Goal: Task Accomplishment & Management: Manage account settings

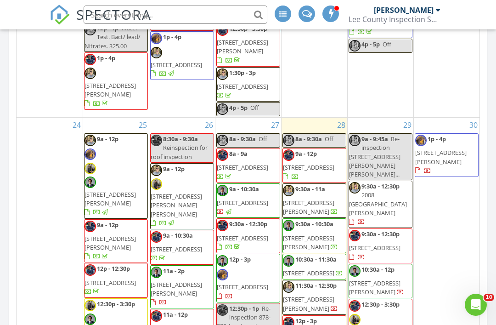
scroll to position [1300, 0]
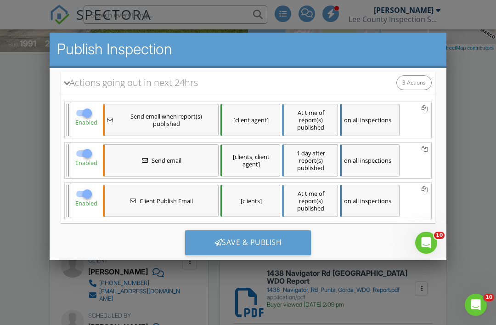
scroll to position [151, 0]
click at [255, 248] on div "Save & Publish" at bounding box center [248, 242] width 126 height 25
